Goal: Task Accomplishment & Management: Manage account settings

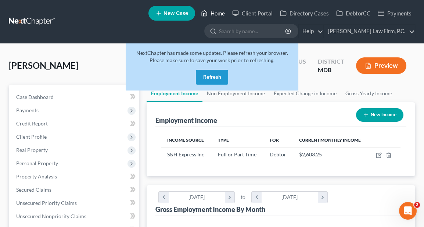
click at [211, 15] on link "Home" at bounding box center [212, 13] width 31 height 13
click at [215, 81] on button "Refresh" at bounding box center [212, 77] width 32 height 15
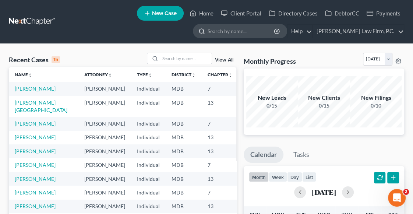
click at [241, 28] on input "search" at bounding box center [240, 31] width 67 height 14
paste input "John Chisolm"
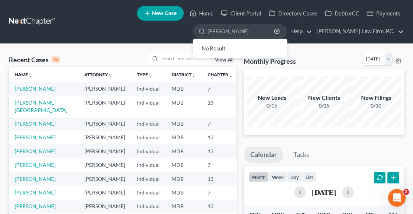
drag, startPoint x: 239, startPoint y: 33, endPoint x: 202, endPoint y: 33, distance: 36.4
click at [203, 33] on ul "New Case Home Client Portal Directory Cases DebtorCC Payments John Chisolm - No…" at bounding box center [233, 22] width 342 height 36
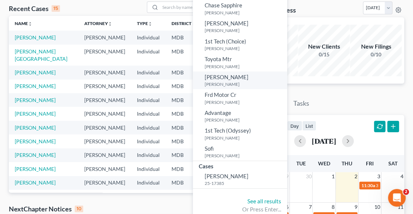
scroll to position [56, 0]
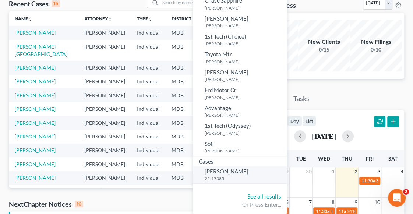
type input "Chisolm"
click at [249, 175] on small "25-17385" at bounding box center [244, 178] width 81 height 6
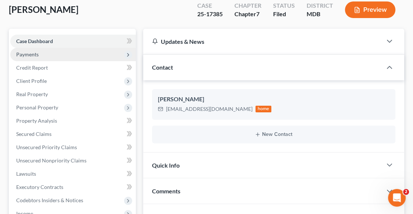
click at [98, 53] on span "Payments" at bounding box center [72, 54] width 125 height 13
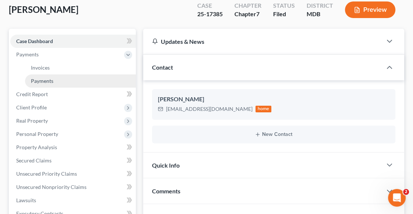
click at [93, 75] on link "Payments" at bounding box center [80, 80] width 111 height 13
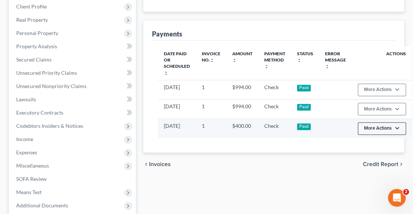
scroll to position [164, 0]
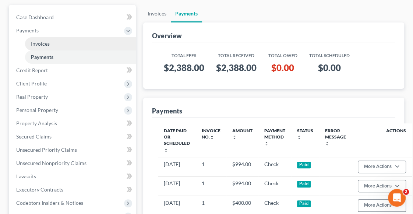
click at [74, 41] on link "Invoices" at bounding box center [80, 43] width 111 height 13
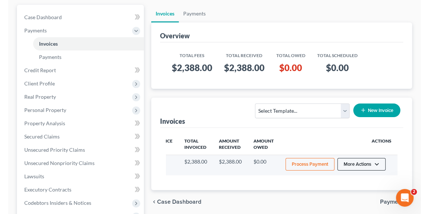
scroll to position [0, 58]
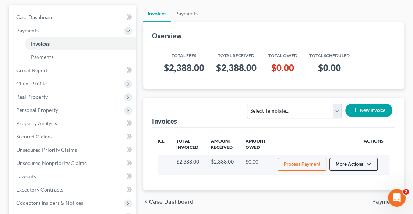
click at [353, 163] on button "More Actions" at bounding box center [353, 164] width 48 height 13
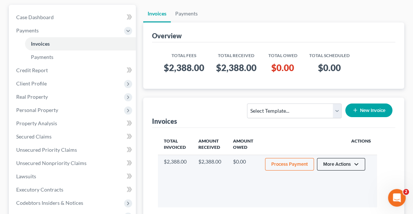
click at [348, 164] on button "More Actions" at bounding box center [341, 164] width 48 height 13
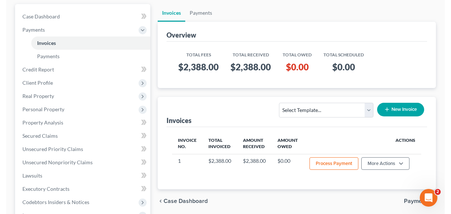
scroll to position [0, 0]
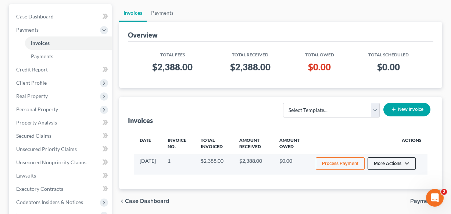
click at [402, 161] on button "More Actions" at bounding box center [392, 163] width 48 height 13
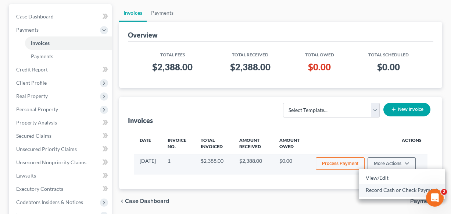
click at [387, 193] on link "Record Cash or Check Payment" at bounding box center [402, 189] width 86 height 13
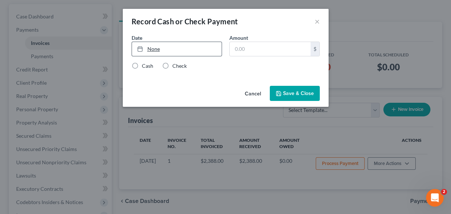
click at [187, 54] on link "None" at bounding box center [177, 49] width 90 height 14
click at [243, 46] on input "text" at bounding box center [270, 49] width 81 height 14
paste input "350"
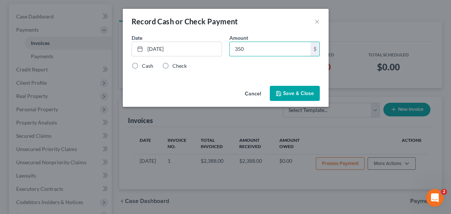
type input "350"
click at [172, 67] on label "Check" at bounding box center [179, 65] width 14 height 7
click at [175, 67] on input "Check" at bounding box center [177, 64] width 5 height 5
radio input "true"
click at [277, 89] on button "Save & Close" at bounding box center [295, 93] width 50 height 15
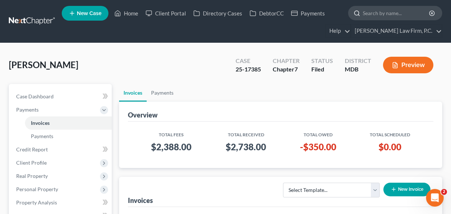
click at [368, 11] on input "search" at bounding box center [396, 13] width 67 height 14
paste input "Brown, Jerry"
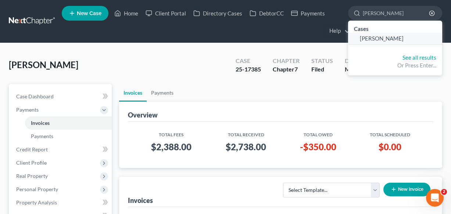
type input "Brown, Jerry"
click at [372, 42] on link "Brown, Jerry" at bounding box center [395, 38] width 94 height 11
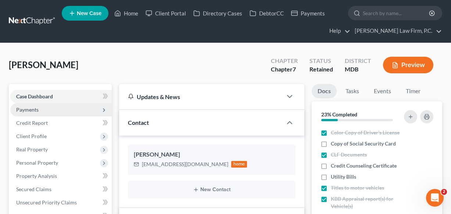
click at [62, 111] on span "Payments" at bounding box center [60, 109] width 101 height 13
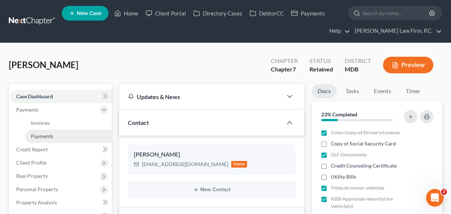
click at [58, 130] on link "Payments" at bounding box center [68, 135] width 87 height 13
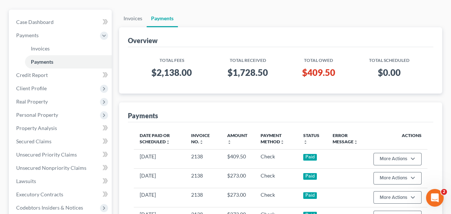
scroll to position [78, 0]
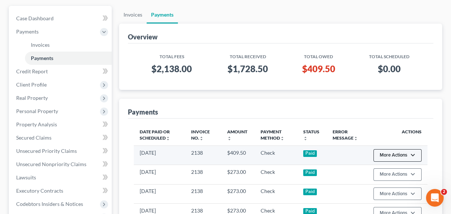
click at [396, 153] on button "More Actions" at bounding box center [398, 155] width 48 height 13
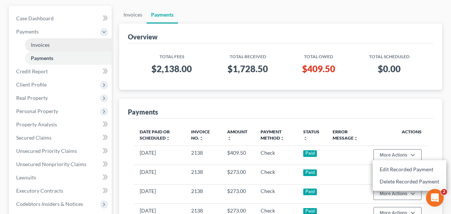
click at [77, 44] on link "Invoices" at bounding box center [68, 44] width 87 height 13
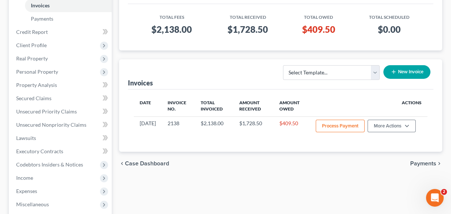
scroll to position [120, 0]
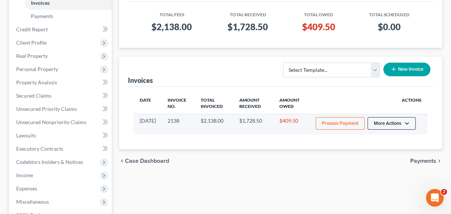
click at [393, 120] on button "More Actions" at bounding box center [392, 123] width 48 height 13
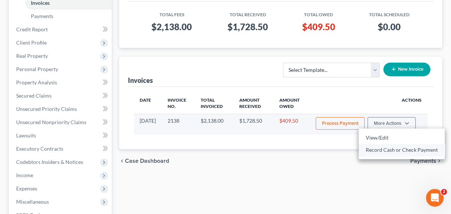
click at [390, 148] on link "Record Cash or Check Payment" at bounding box center [402, 149] width 86 height 13
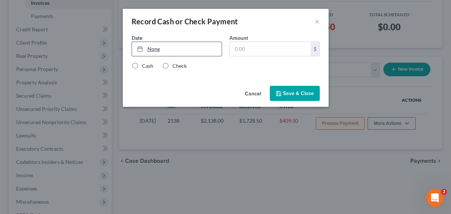
click at [169, 50] on link "None" at bounding box center [177, 49] width 90 height 14
click at [241, 53] on input "text" at bounding box center [270, 49] width 81 height 14
paste input "409.50"
type input "409.50"
click at [172, 61] on div "Date 10/2/2025 close Date 10/2/2025 Time 12:00 AM chevron_left October 2025 che…" at bounding box center [226, 48] width 196 height 28
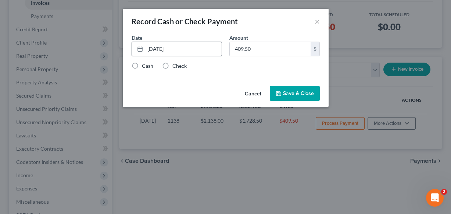
click at [172, 64] on label "Check" at bounding box center [179, 65] width 14 height 7
click at [175, 64] on input "Check" at bounding box center [177, 64] width 5 height 5
radio input "true"
click at [299, 91] on button "Save & Close" at bounding box center [295, 93] width 50 height 15
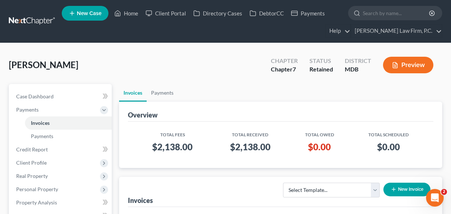
scroll to position [0, 0]
click at [133, 16] on link "Home" at bounding box center [126, 13] width 31 height 13
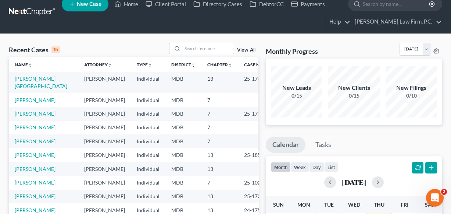
scroll to position [7, 0]
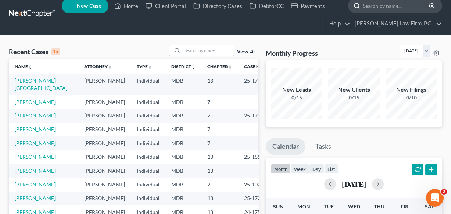
click at [380, 9] on input "search" at bounding box center [396, 6] width 67 height 14
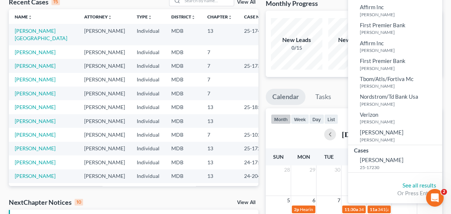
scroll to position [61, 0]
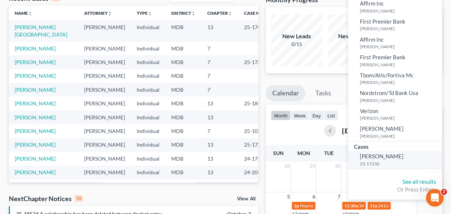
type input "hugh"
click at [385, 150] on link "Hughes, Antwan 25-17230" at bounding box center [395, 159] width 94 height 18
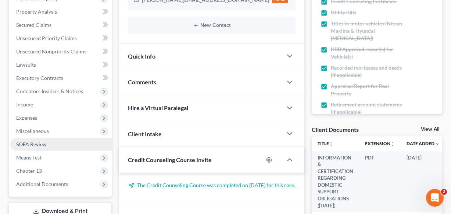
scroll to position [172, 0]
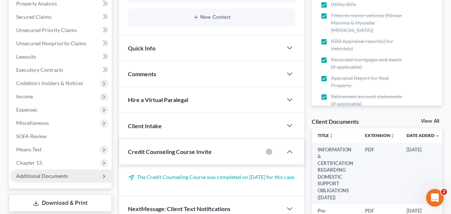
click at [62, 172] on span "Additional Documents" at bounding box center [42, 175] width 52 height 6
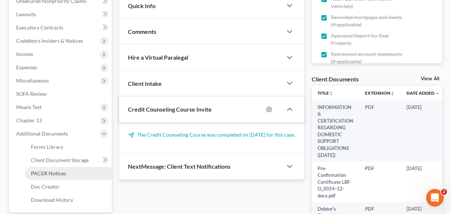
click at [58, 170] on span "PACER Notices" at bounding box center [48, 173] width 35 height 6
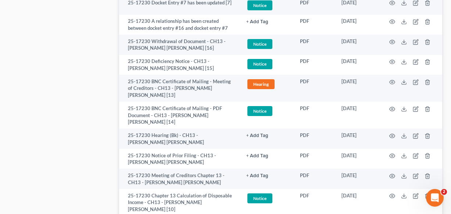
scroll to position [714, 0]
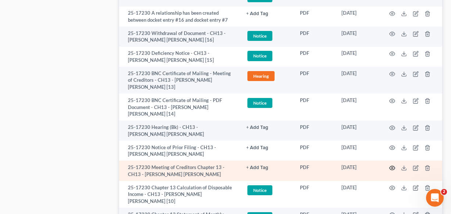
click at [392, 165] on icon "button" at bounding box center [392, 168] width 6 height 6
